Goal: Transaction & Acquisition: Purchase product/service

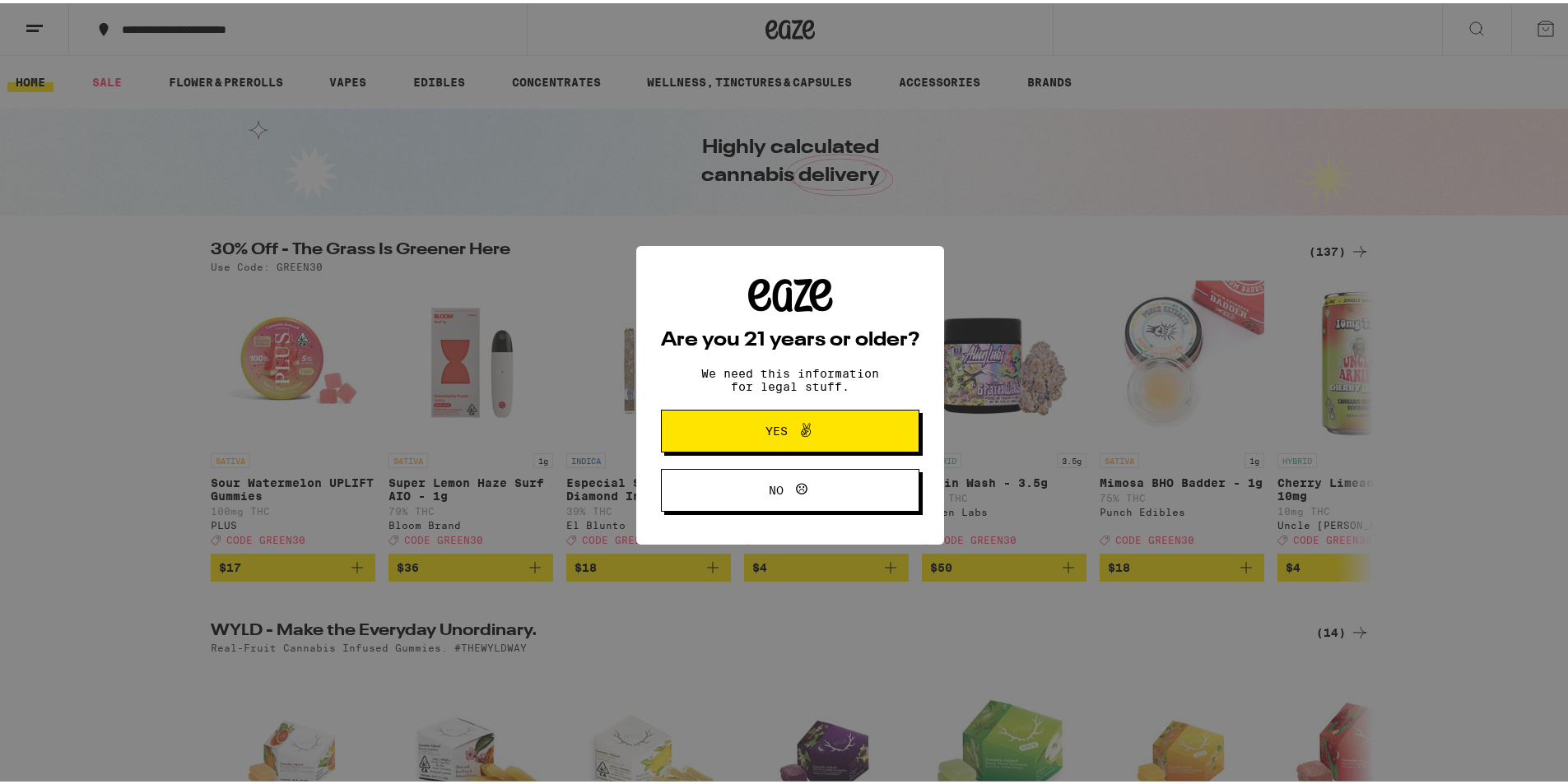
click at [827, 420] on span "Yes" at bounding box center [790, 427] width 125 height 21
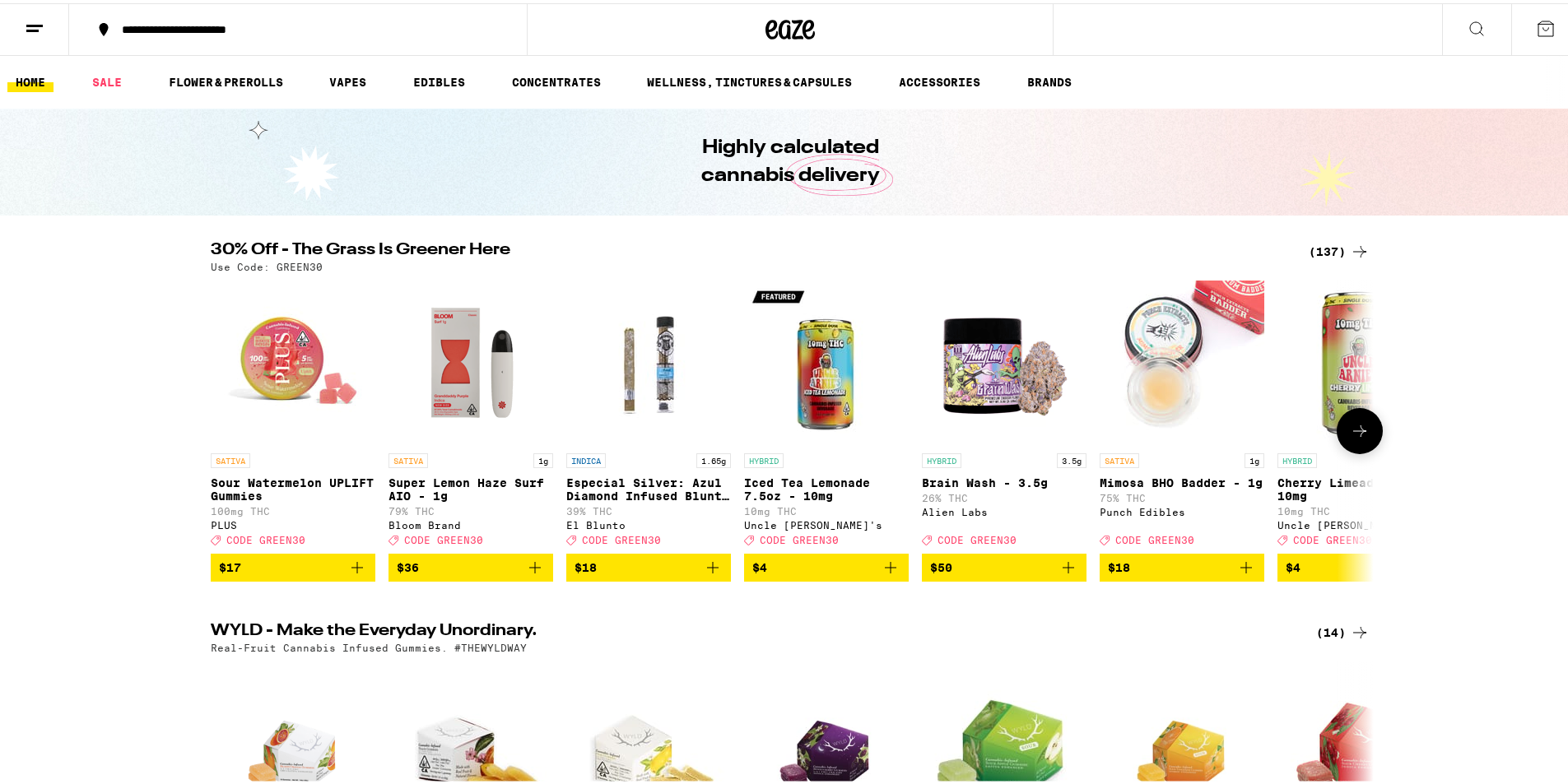
click at [300, 363] on img "Open page for Sour Watermelon UPLIFT Gummies from PLUS" at bounding box center [293, 359] width 165 height 165
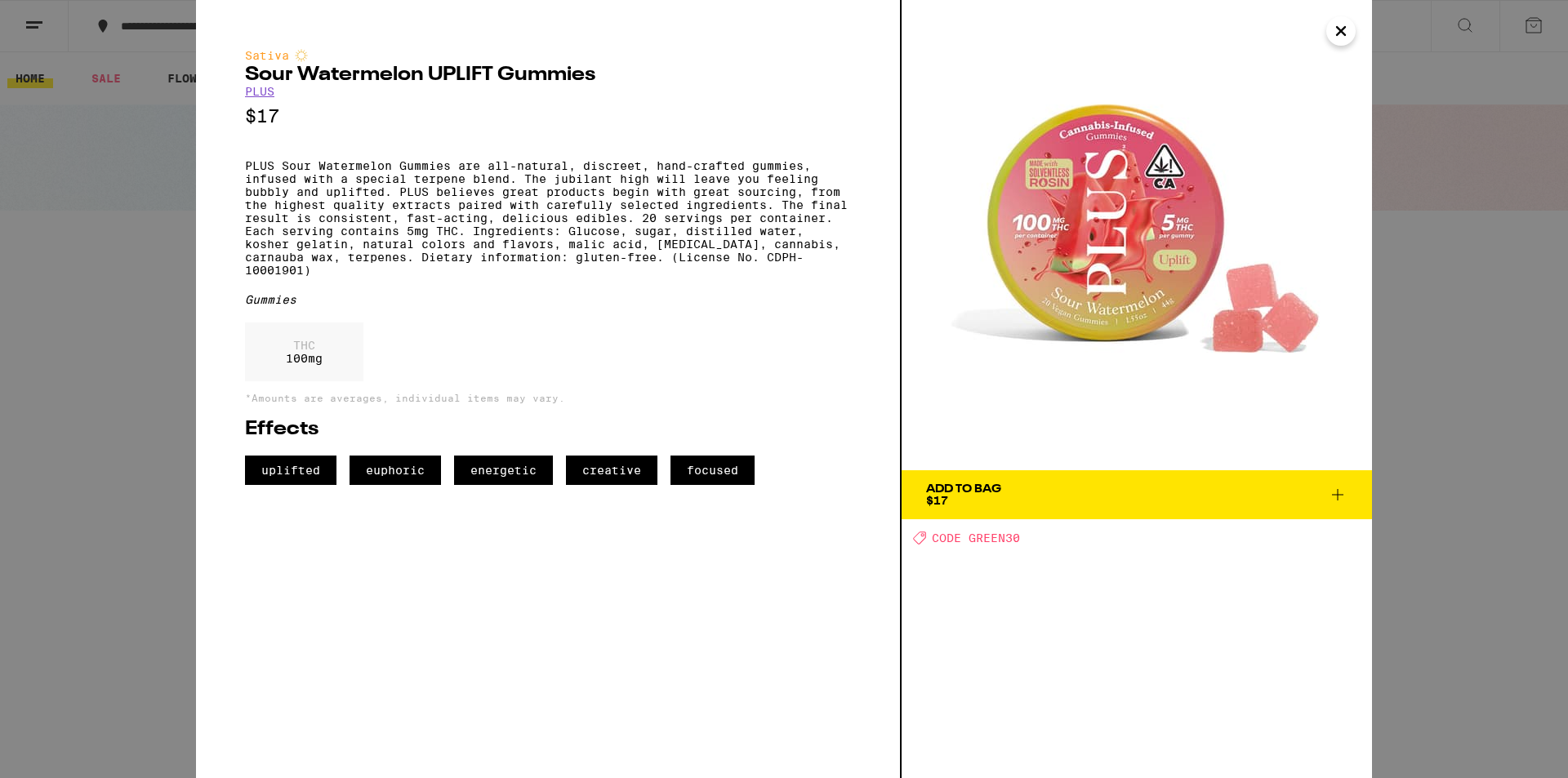
click at [1469, 346] on div "Sativa Sour Watermelon UPLIFT Gummies PLUS $17 PLUS Sour Watermelon Gummies are…" at bounding box center [784, 389] width 1568 height 778
